Goal: Information Seeking & Learning: Find specific fact

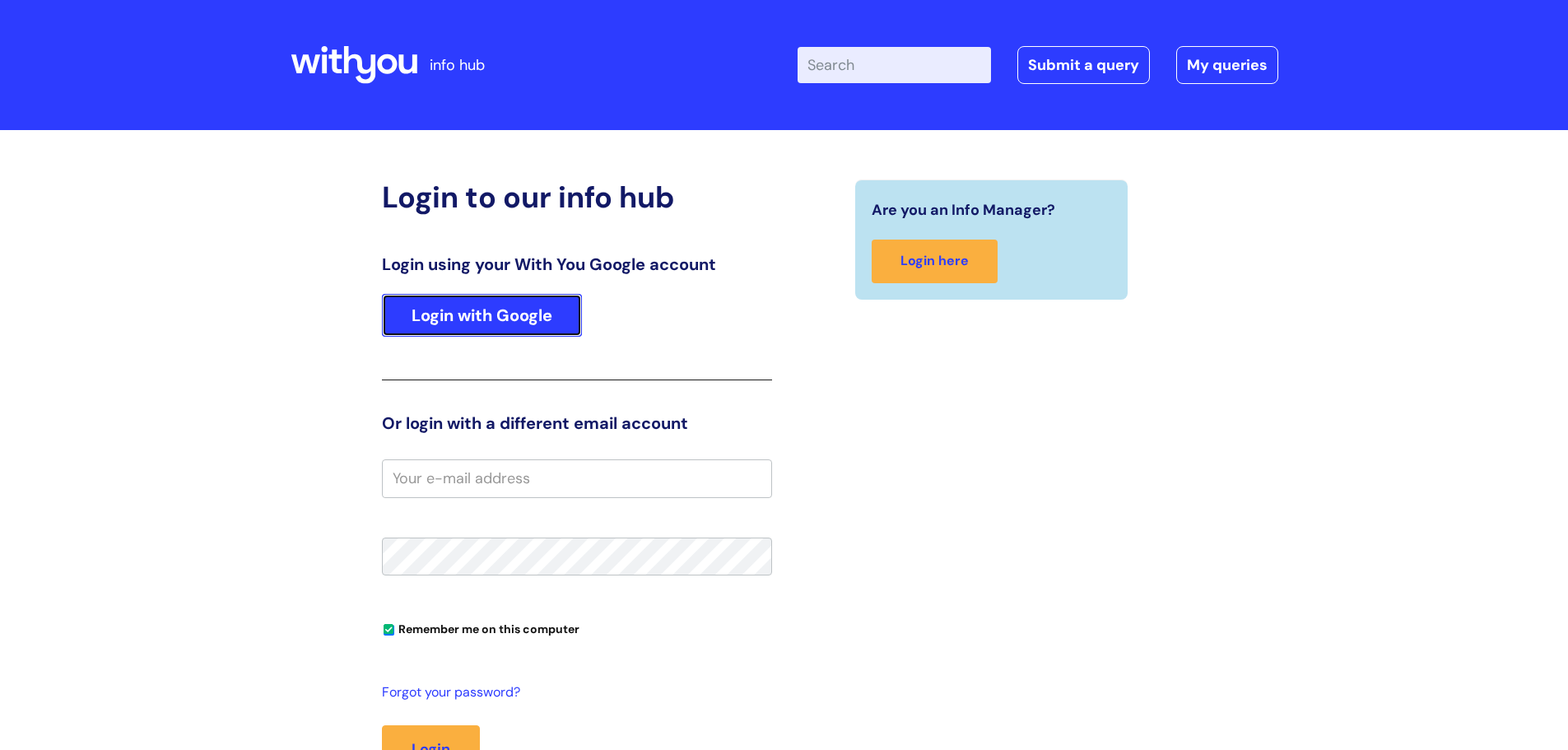
click at [539, 320] on link "Login with Google" at bounding box center [481, 315] width 200 height 43
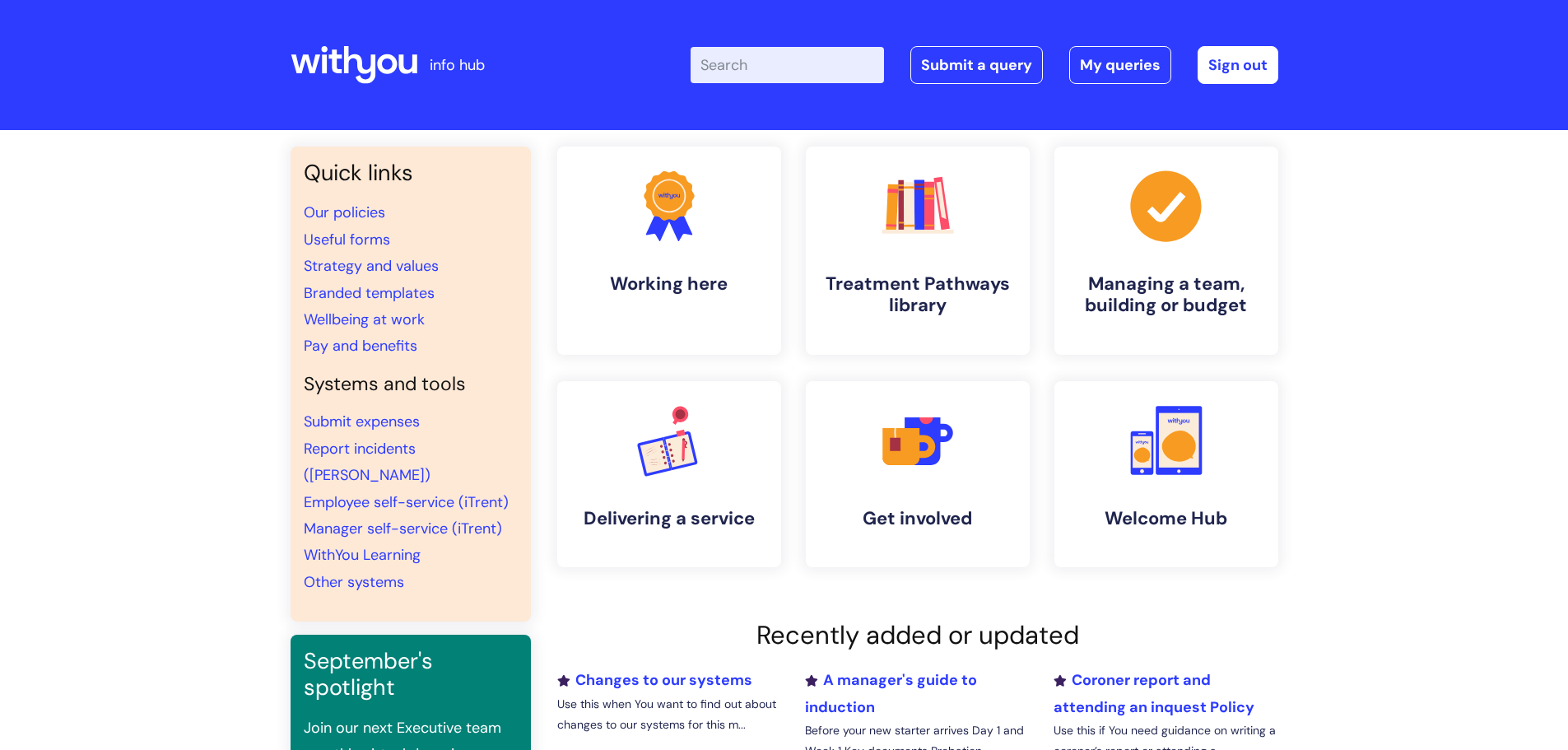
click at [749, 76] on input "Enter your search term here..." at bounding box center [787, 64] width 193 height 36
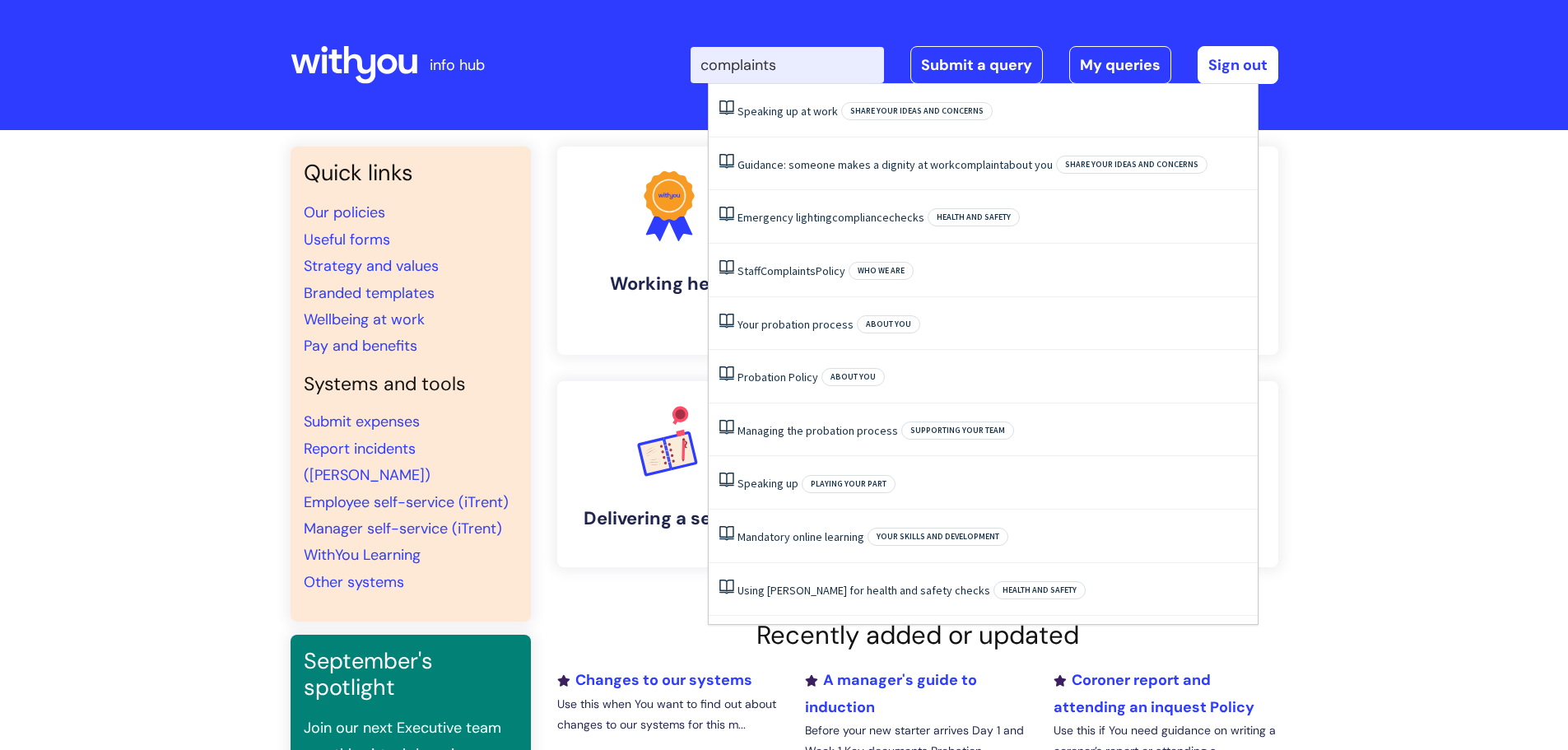
type input "complaints"
click button "Search" at bounding box center [0, 0] width 0 height 0
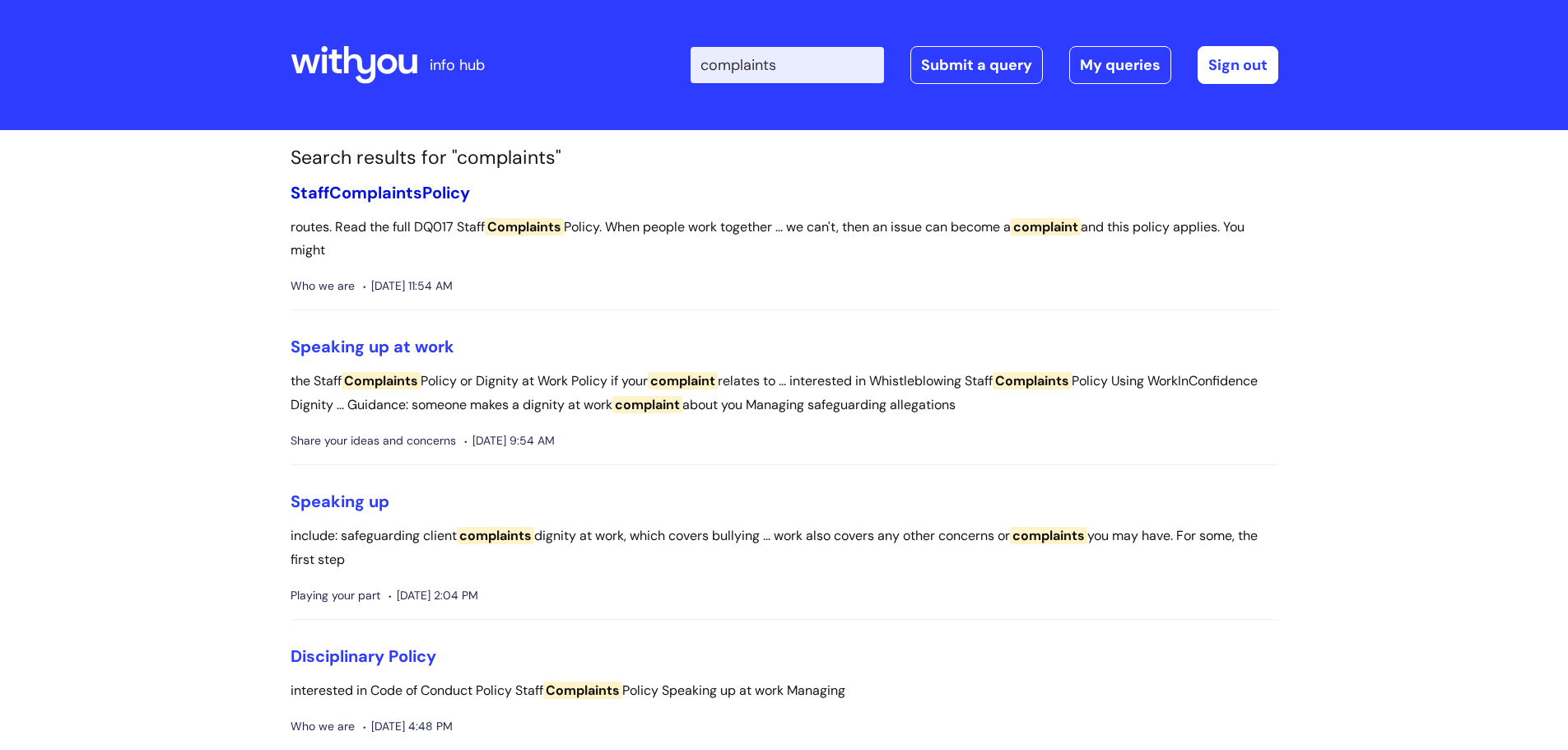
click at [449, 192] on link "Staff Complaints Policy" at bounding box center [380, 192] width 179 height 21
